Goal: Check status: Check status

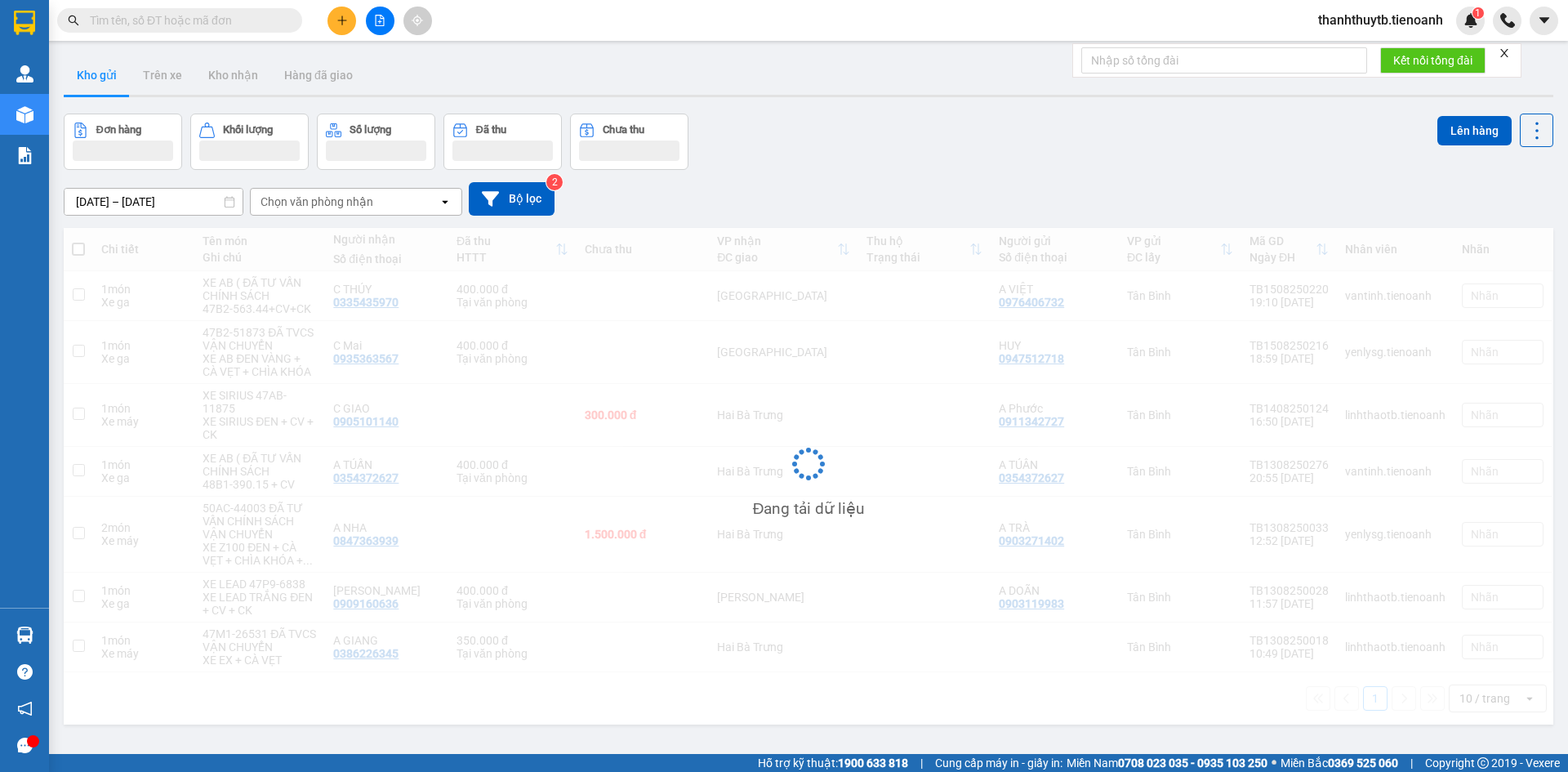
click at [181, 20] on input "text" at bounding box center [186, 20] width 193 height 18
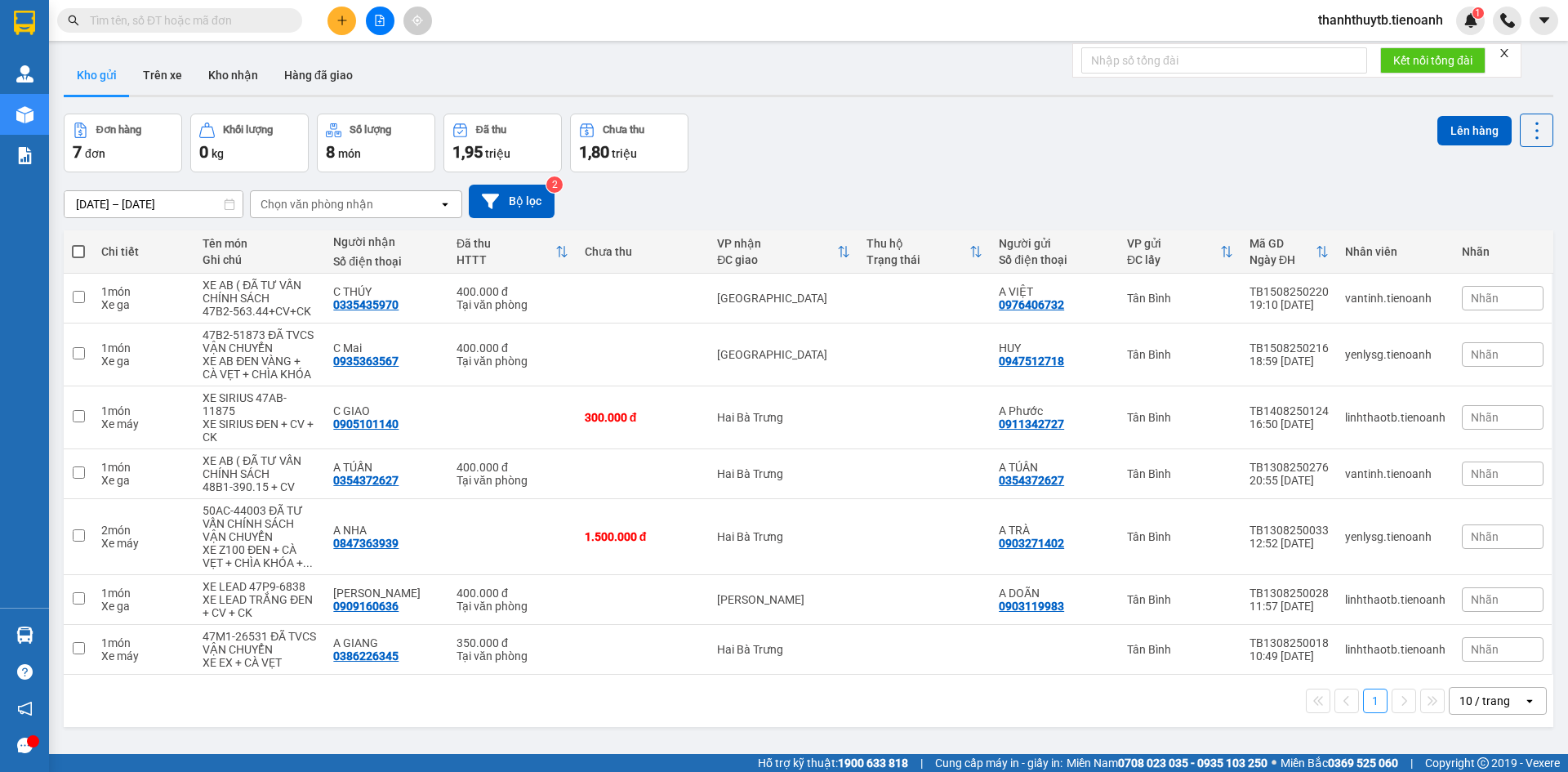
paste input "0933514517"
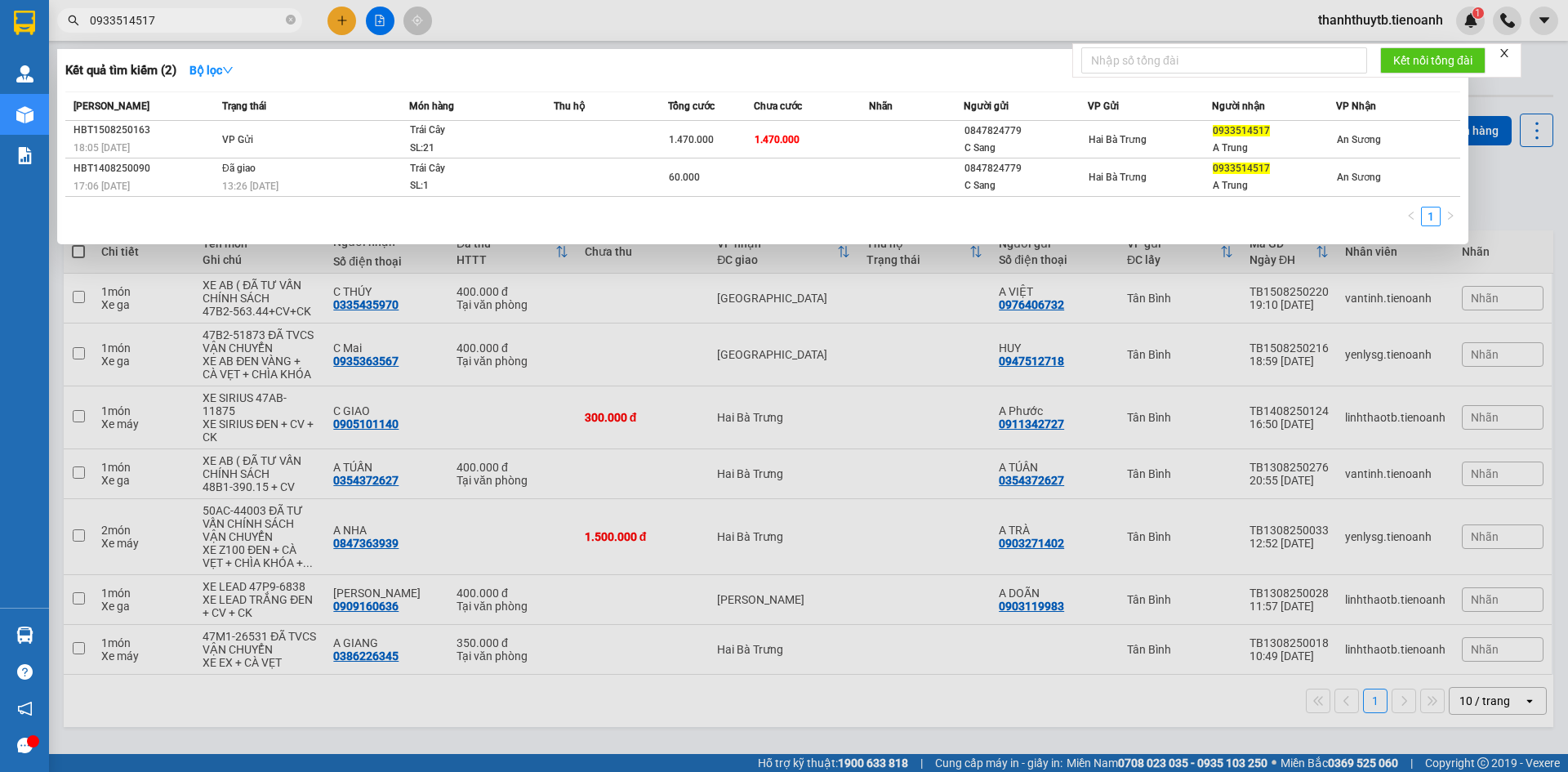
type input "0933514517"
click at [509, 60] on div "Kết quả tìm kiếm ( 2 ) Bộ lọc" at bounding box center [762, 69] width 1394 height 26
click at [499, 66] on div "Kết quả tìm kiếm ( 2 ) Bộ lọc" at bounding box center [762, 69] width 1394 height 26
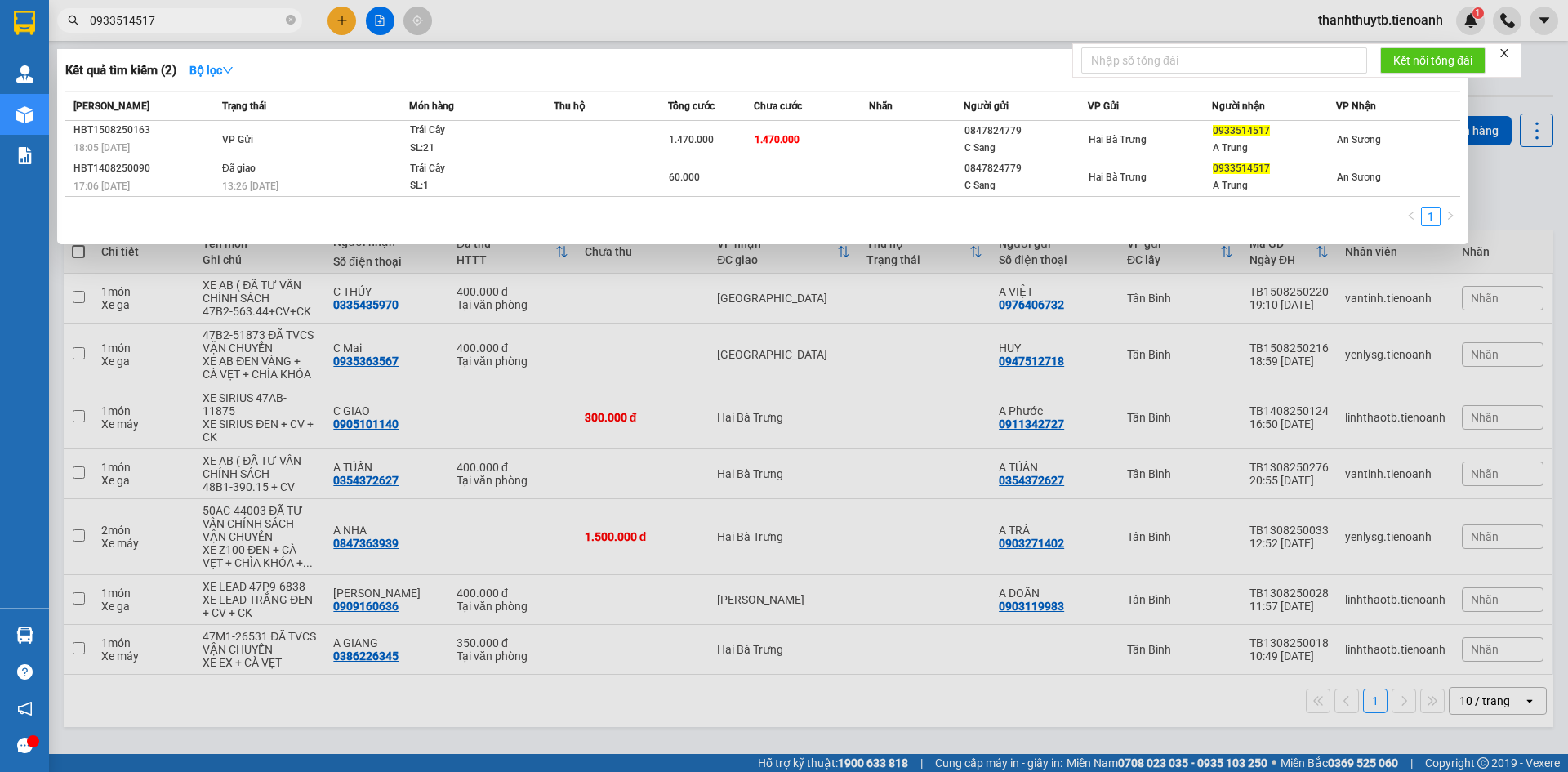
click at [499, 66] on div "Kết quả tìm kiếm ( 2 ) Bộ lọc" at bounding box center [762, 69] width 1394 height 26
click at [625, 16] on div at bounding box center [784, 386] width 1568 height 772
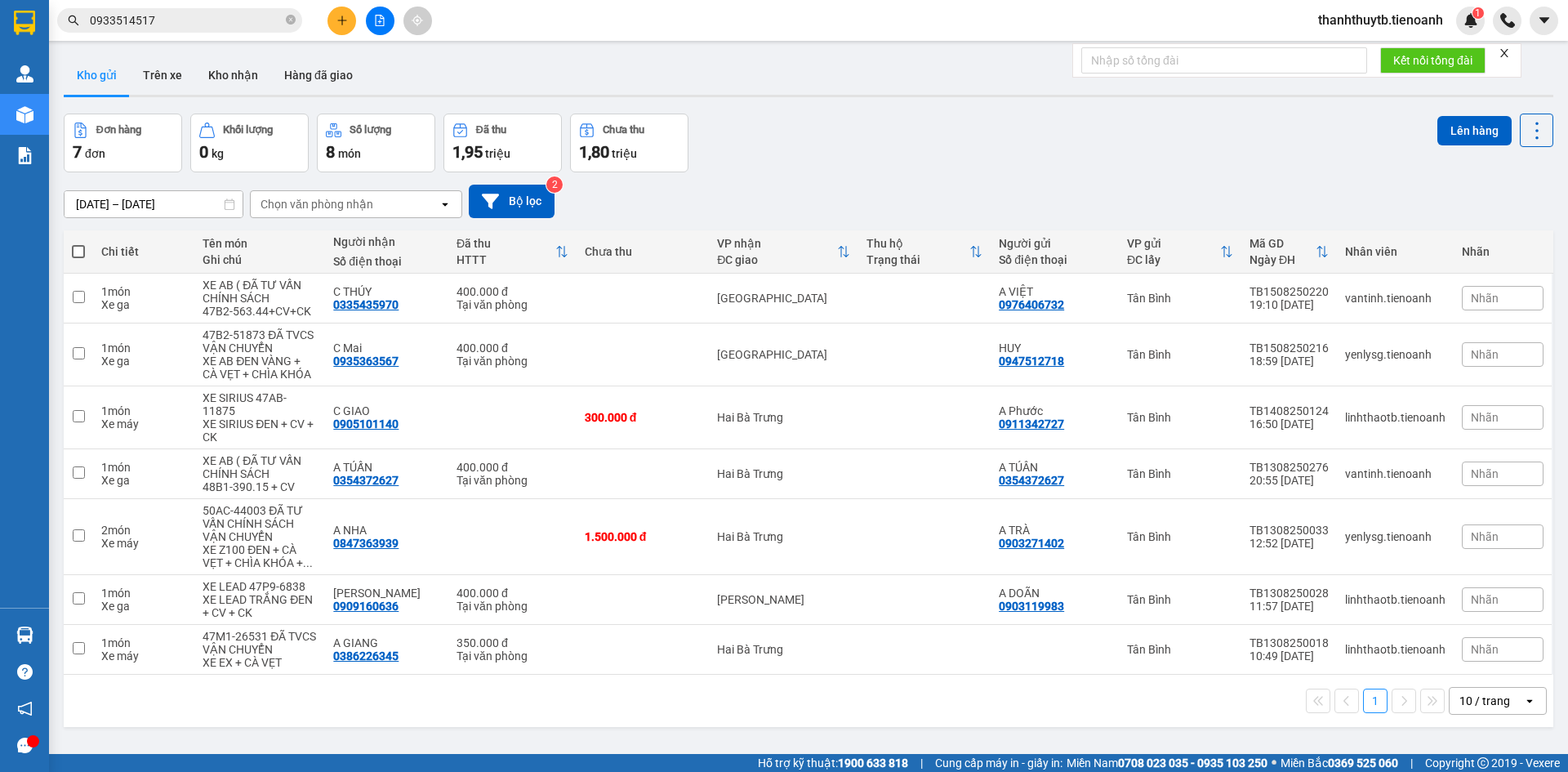
click at [189, 15] on input "0933514517" at bounding box center [186, 20] width 193 height 18
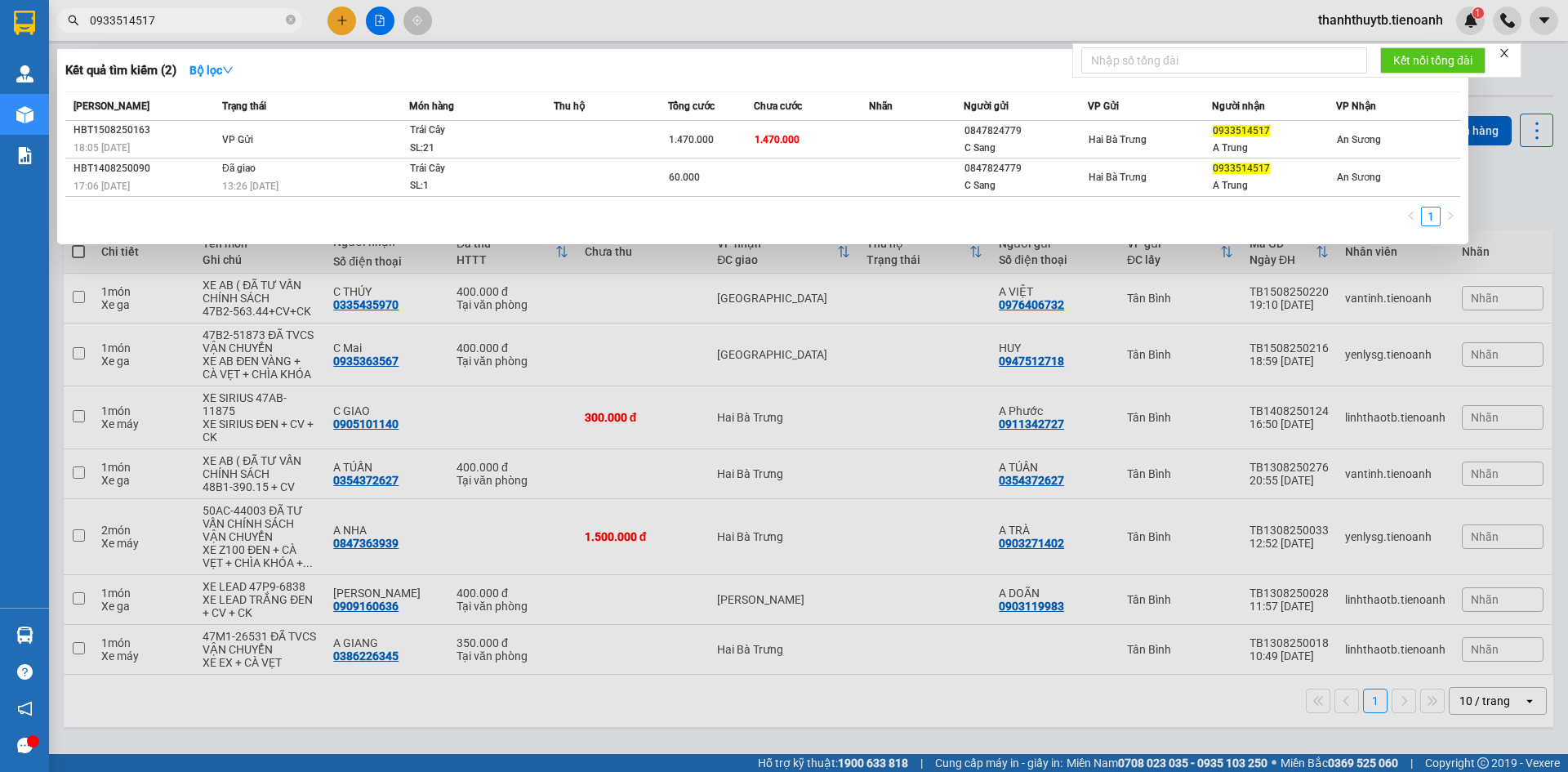
click at [792, 72] on div "Kết quả tìm kiếm ( 2 ) Bộ lọc" at bounding box center [762, 69] width 1394 height 26
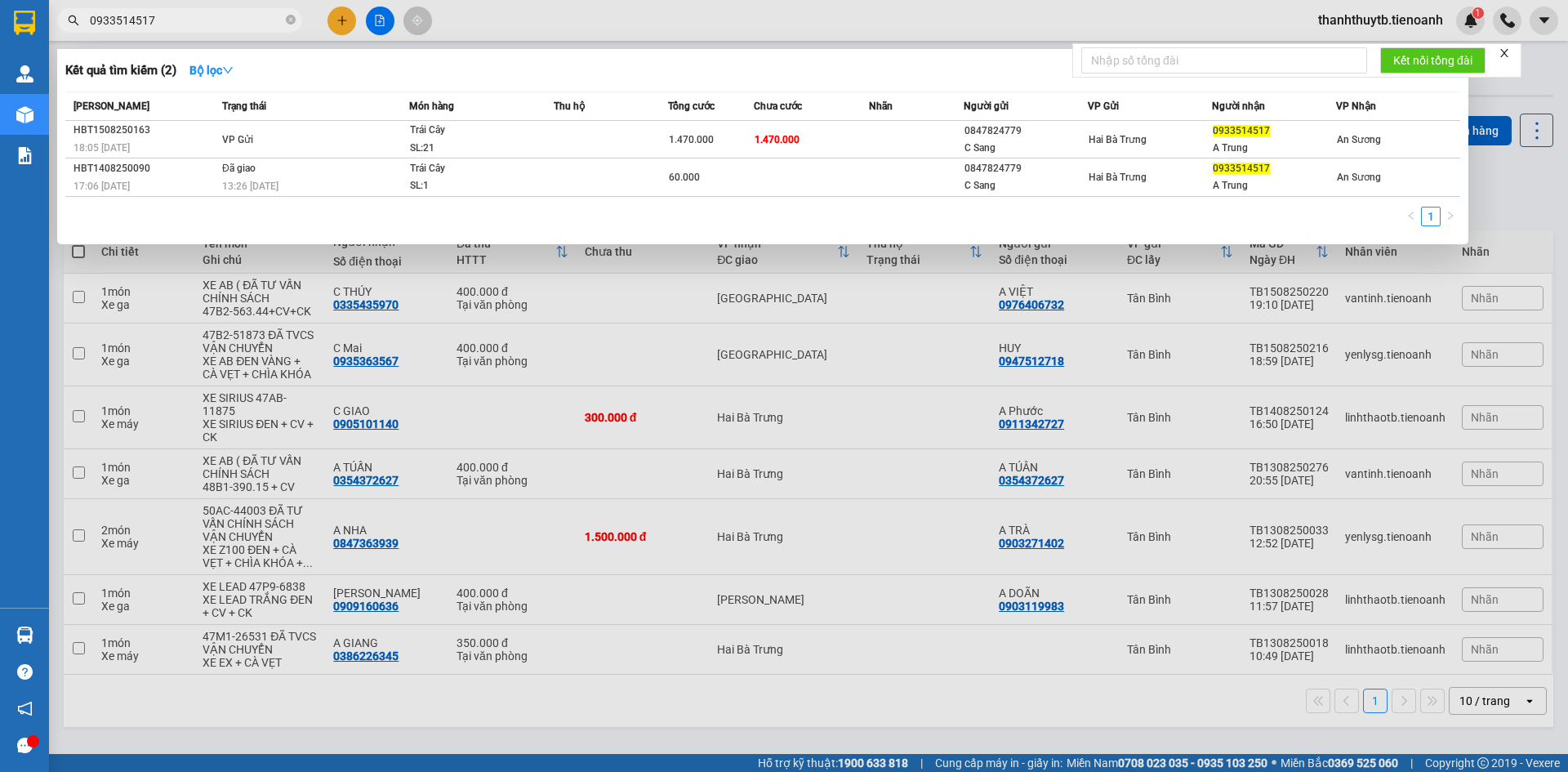
click at [792, 72] on div "Kết quả tìm kiếm ( 2 ) Bộ lọc" at bounding box center [762, 69] width 1394 height 26
click at [1095, 204] on div "[PERSON_NAME] thái Món hàng Thu hộ Tổng cước Chưa cước Nhãn Người gửi VP Gửi Ng…" at bounding box center [762, 164] width 1394 height 144
click at [1081, 218] on div "1" at bounding box center [762, 221] width 1394 height 29
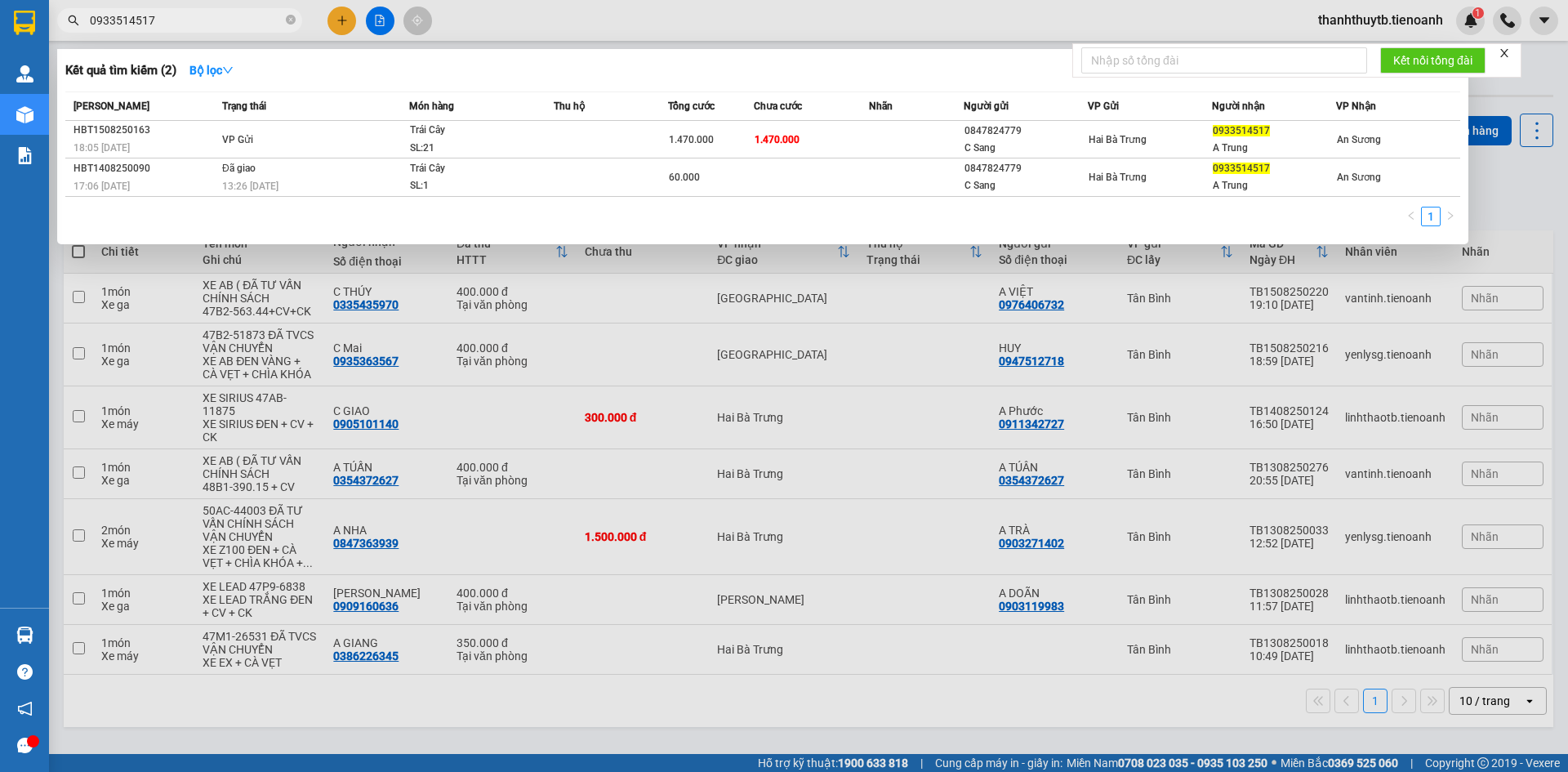
click at [1081, 218] on div "1" at bounding box center [762, 221] width 1394 height 29
click at [578, 20] on div at bounding box center [784, 386] width 1568 height 772
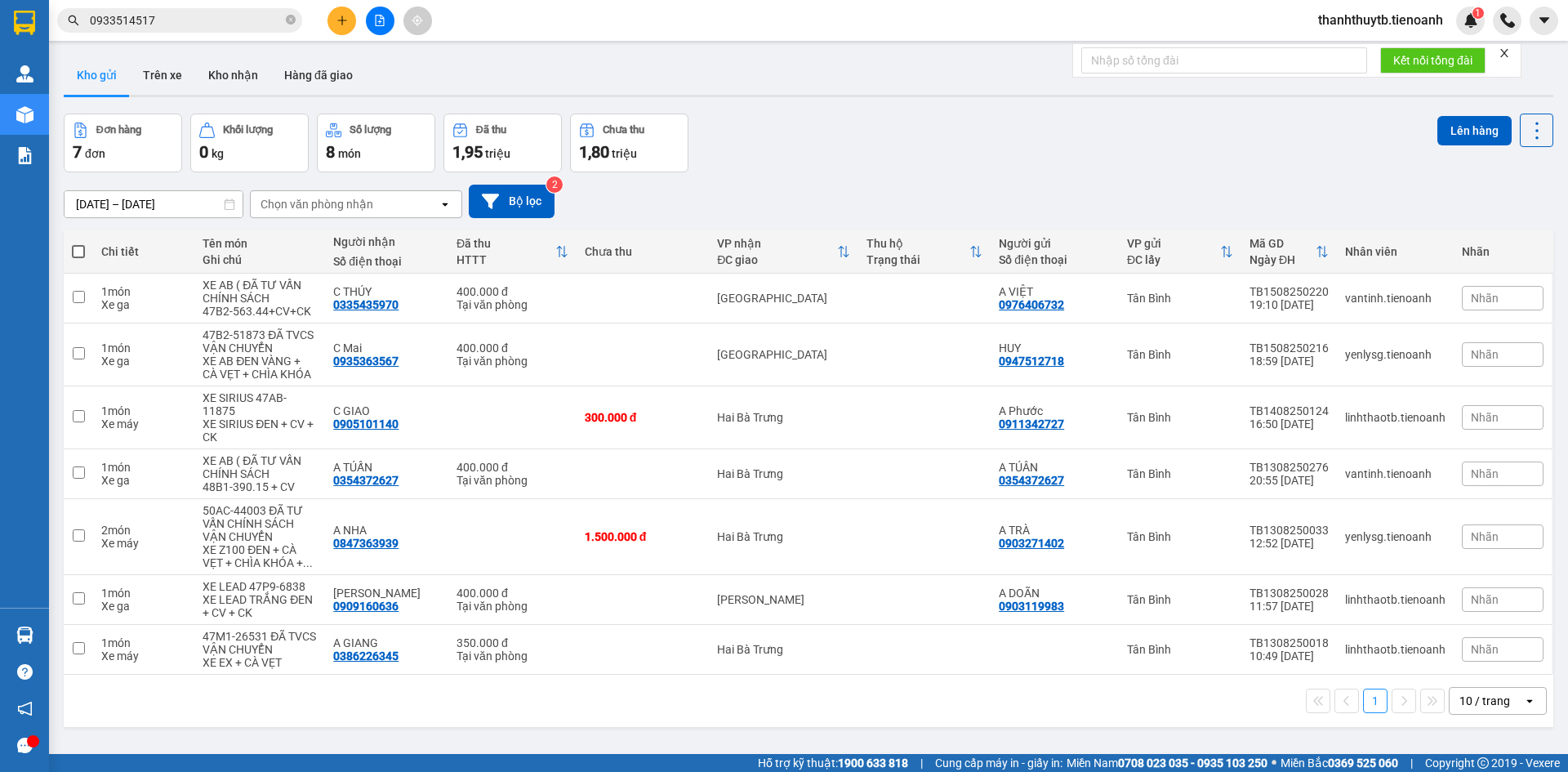
click at [220, 20] on input "0933514517" at bounding box center [186, 20] width 193 height 18
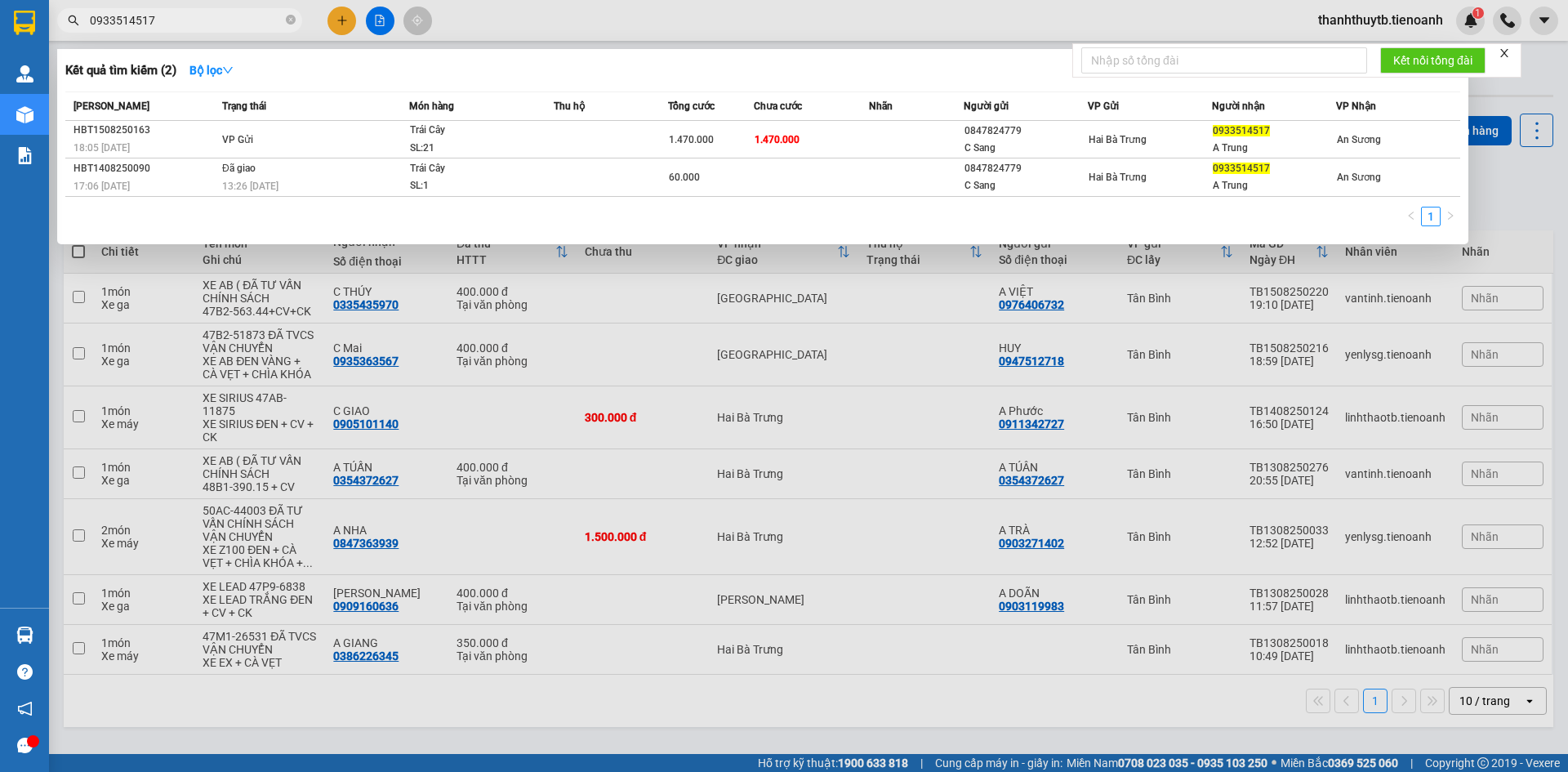
click at [541, 26] on div at bounding box center [784, 386] width 1568 height 772
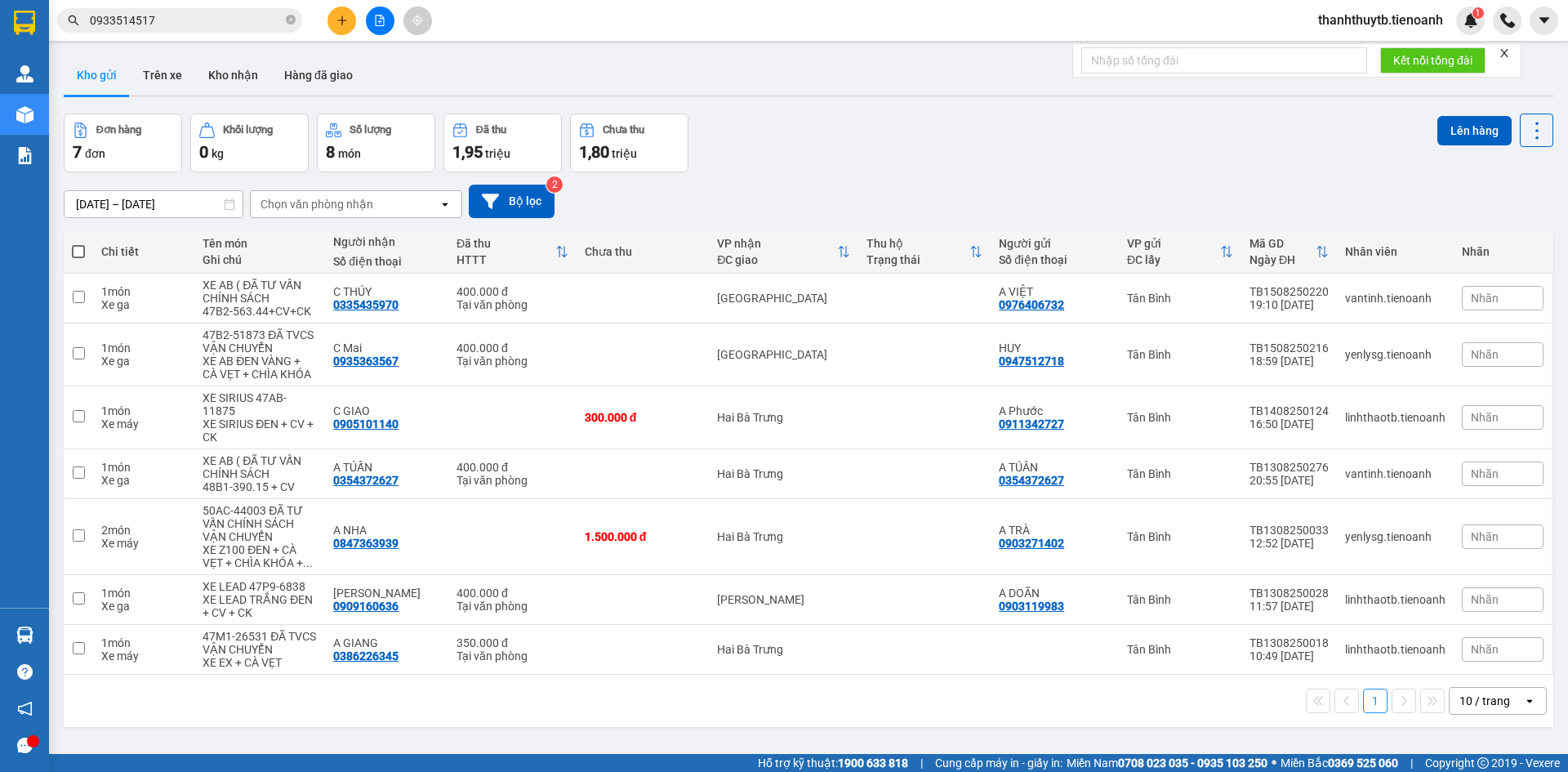
click at [833, 23] on div "Kết quả tìm kiếm ( 2 ) Bộ lọc Mã ĐH Trạng thái Món hàng Thu hộ Tổng cước Chưa c…" at bounding box center [784, 20] width 1568 height 41
